Goal: Check status: Check status

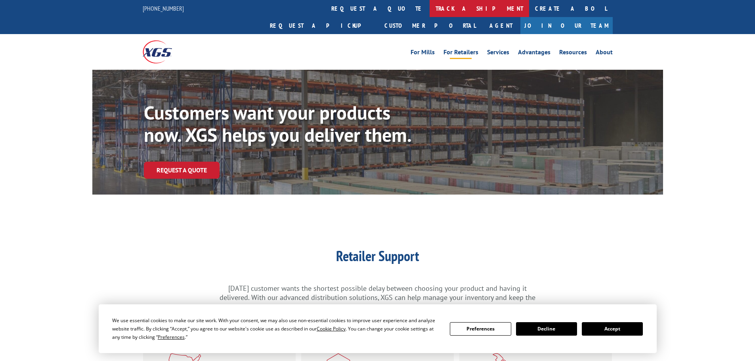
click at [429, 10] on link "track a shipment" at bounding box center [478, 8] width 99 height 17
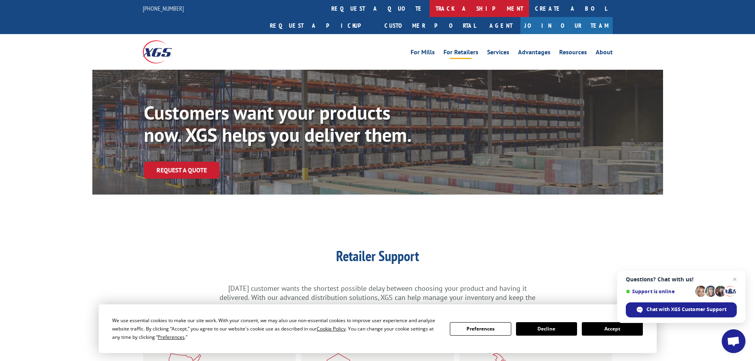
click at [429, 10] on link "track a shipment" at bounding box center [478, 8] width 99 height 17
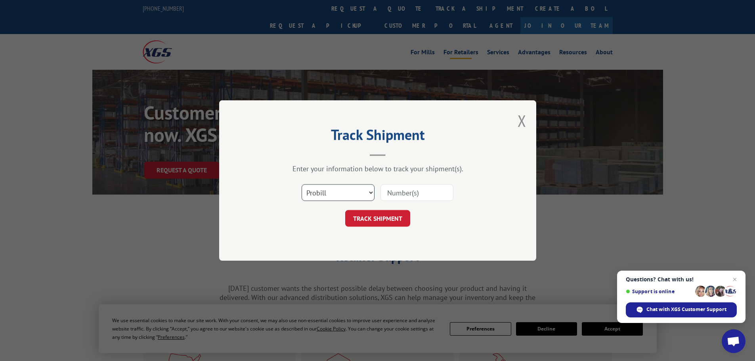
click at [331, 190] on select "Select category... Probill BOL PO" at bounding box center [337, 192] width 73 height 17
select select "po"
click at [301, 184] on select "Select category... Probill BOL PO" at bounding box center [337, 192] width 73 height 17
click at [394, 196] on input at bounding box center [416, 192] width 73 height 17
paste input "04530394"
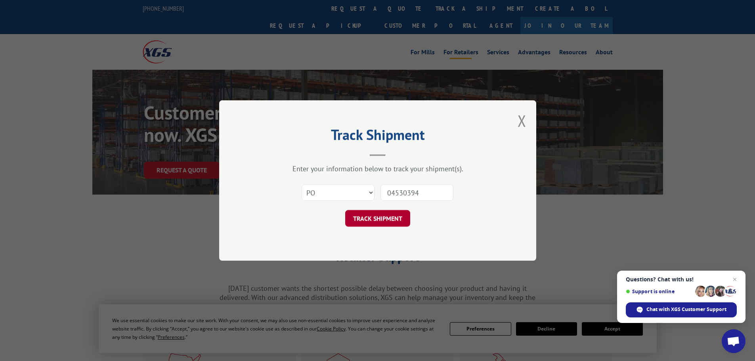
type input "04530394"
click at [375, 219] on button "TRACK SHIPMENT" at bounding box center [377, 218] width 65 height 17
